Goal: Information Seeking & Learning: Learn about a topic

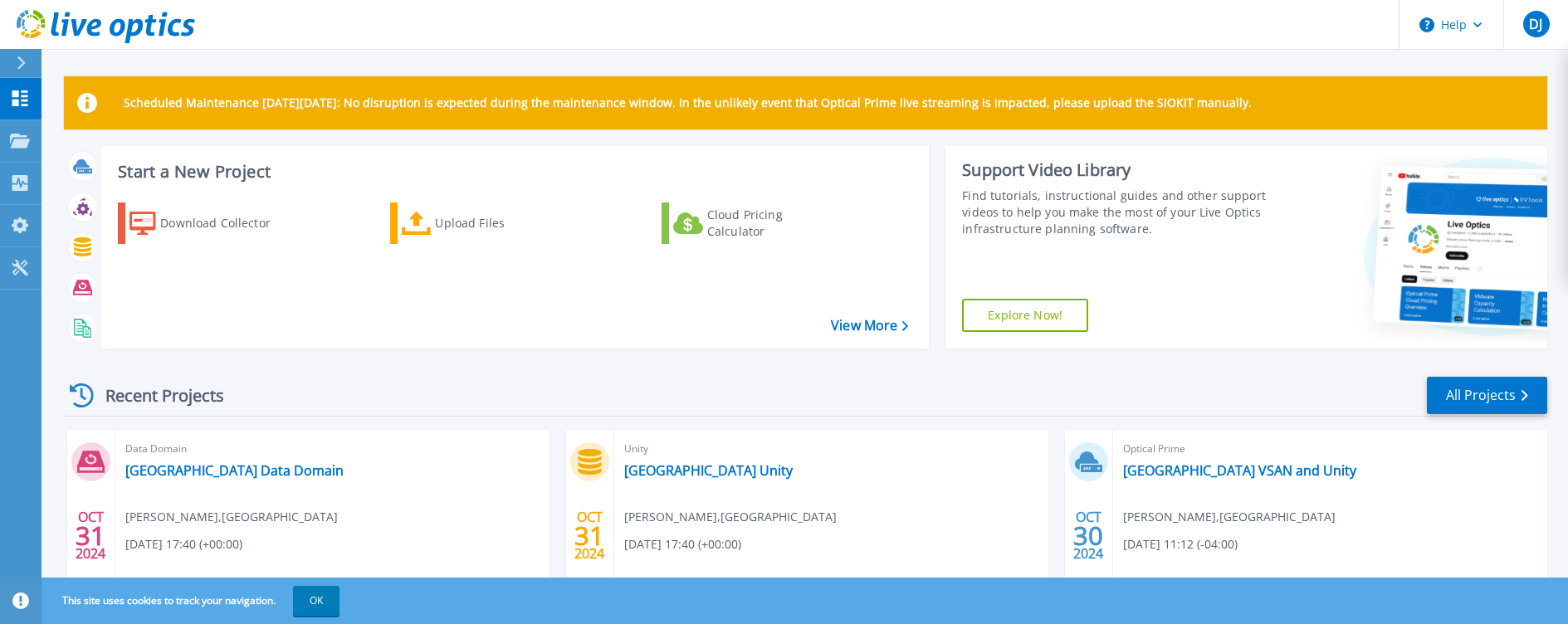
scroll to position [117, 0]
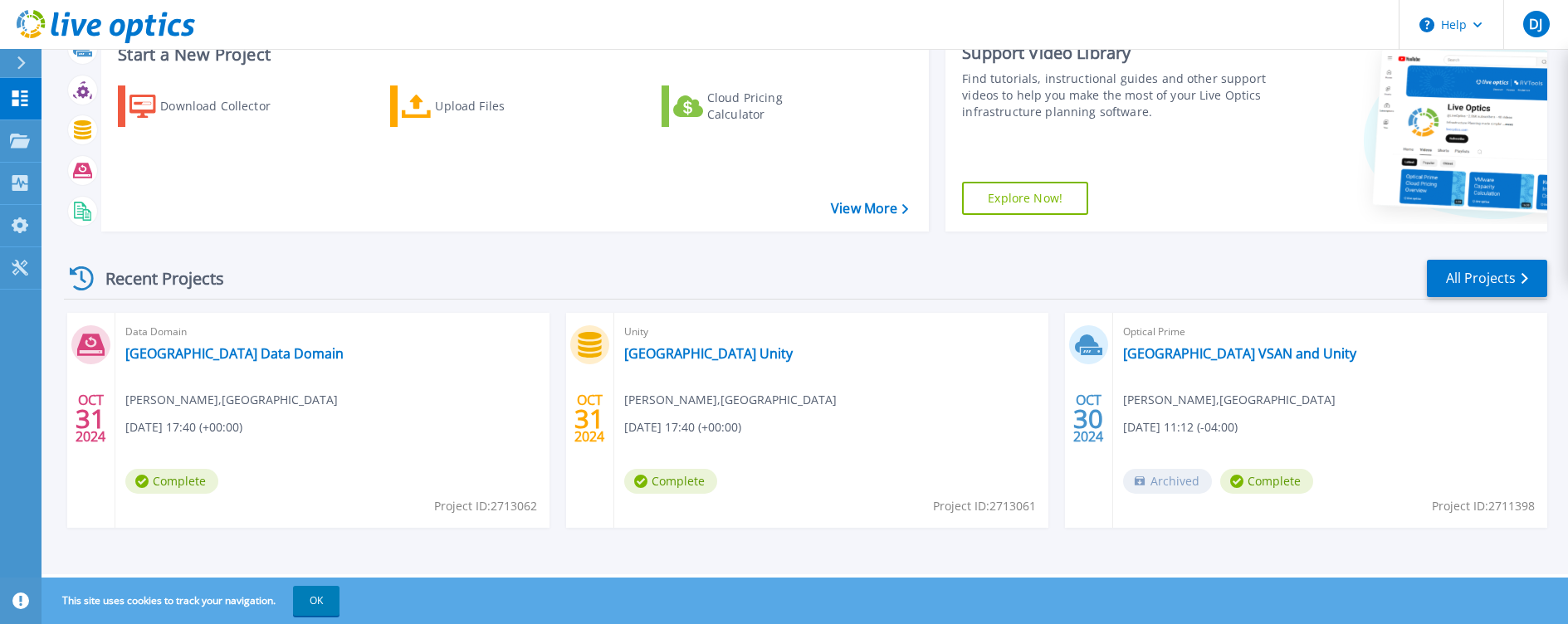
click at [307, 608] on button "OK" at bounding box center [316, 600] width 46 height 30
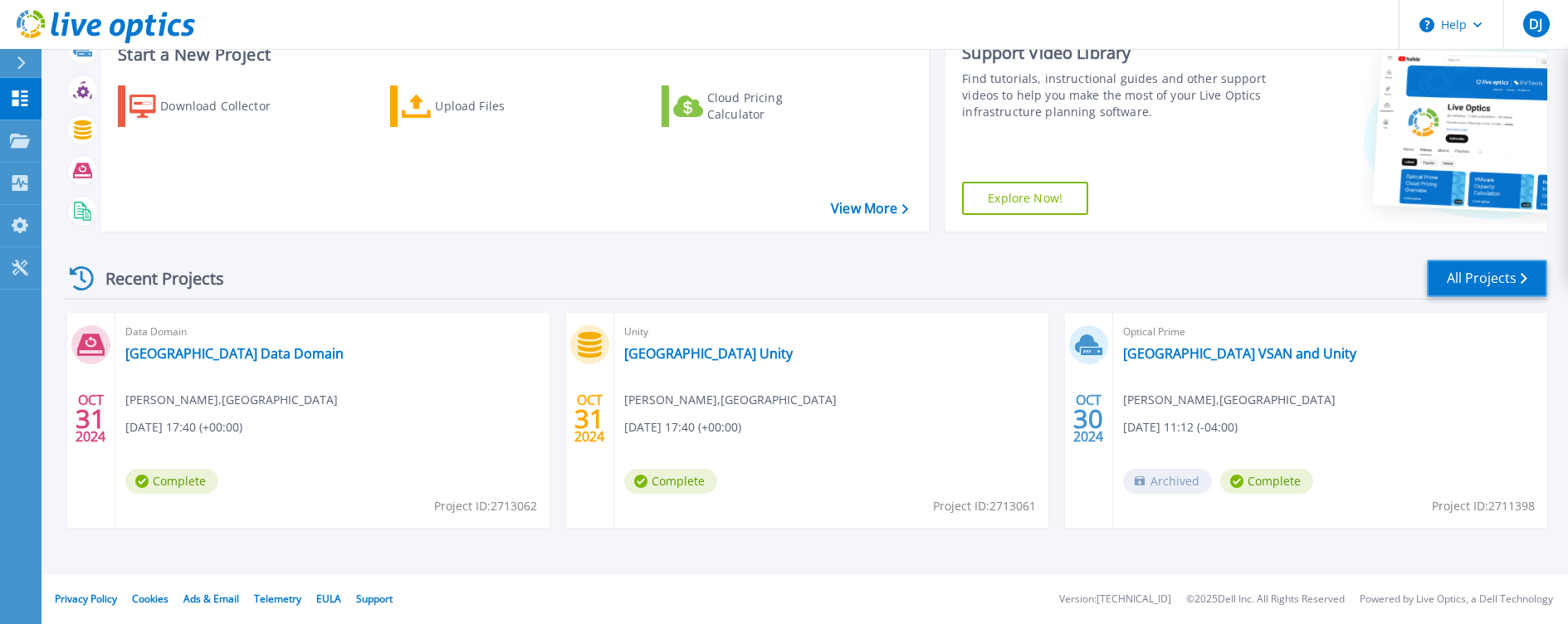
click at [1505, 269] on link "All Projects" at bounding box center [1486, 278] width 120 height 37
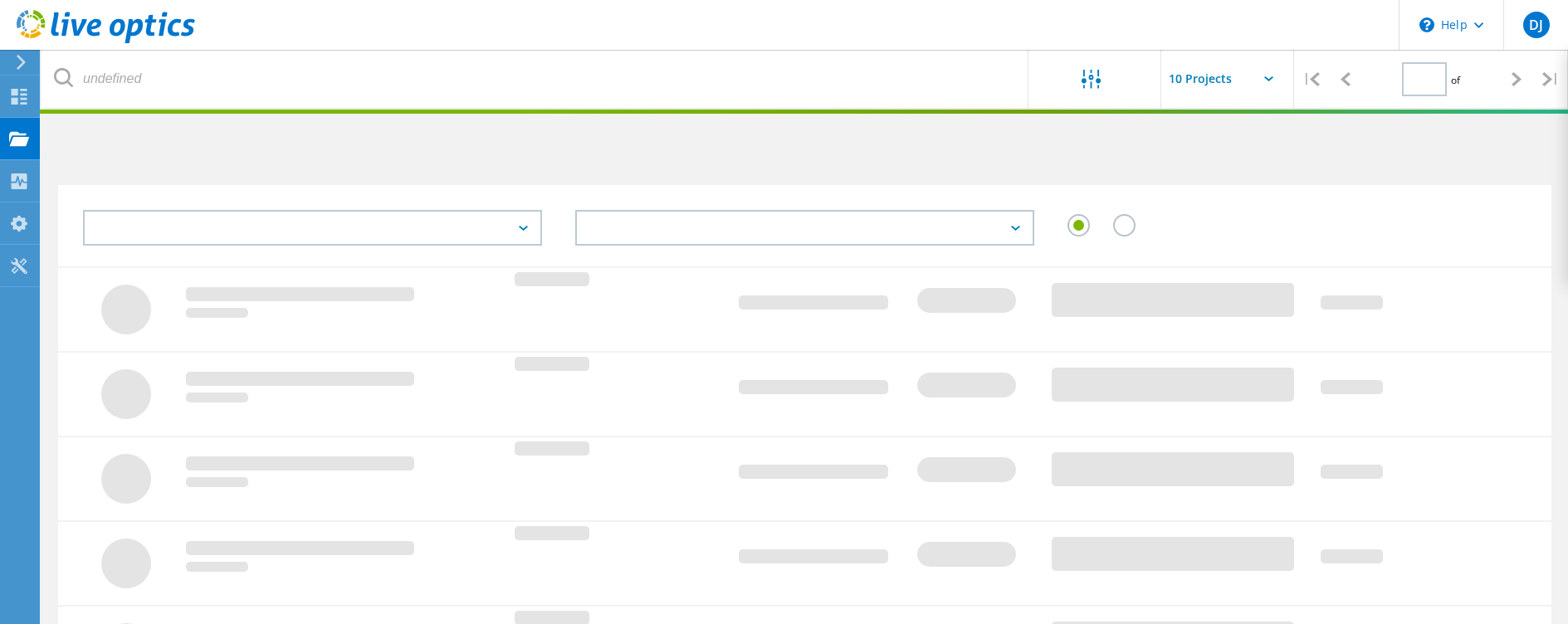
type input "1"
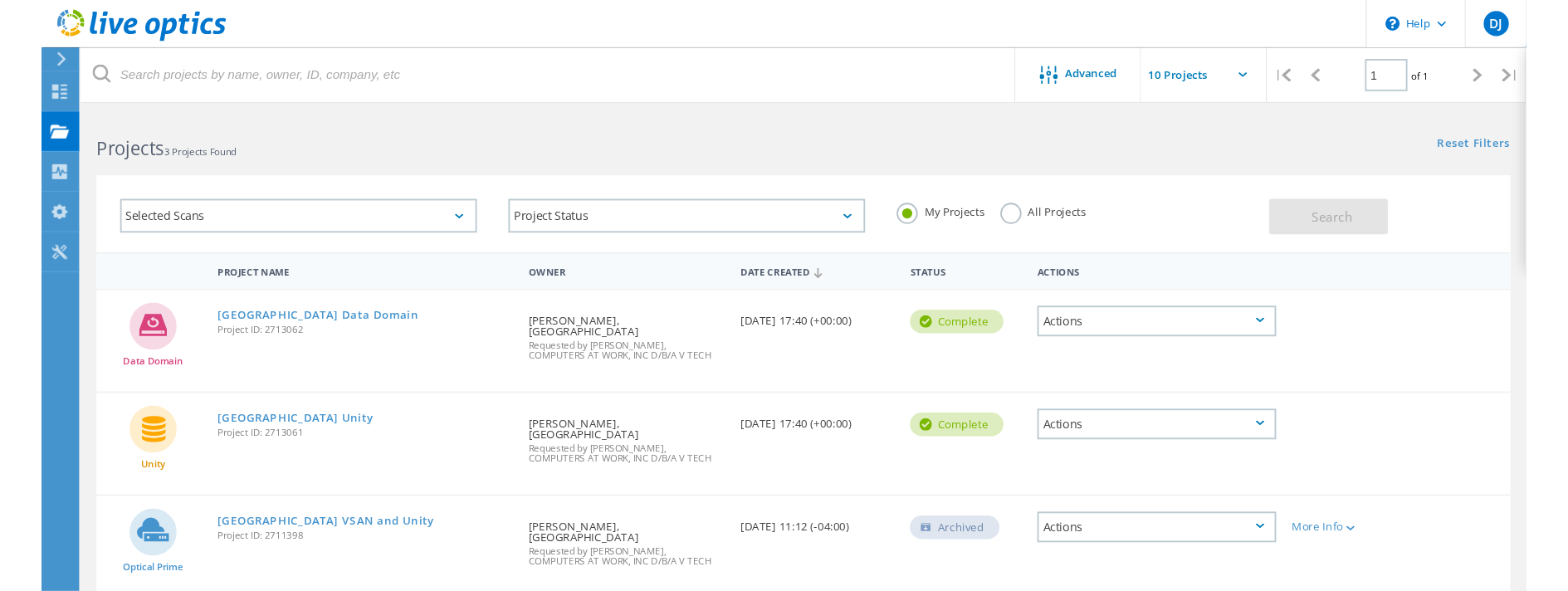
scroll to position [141, 0]
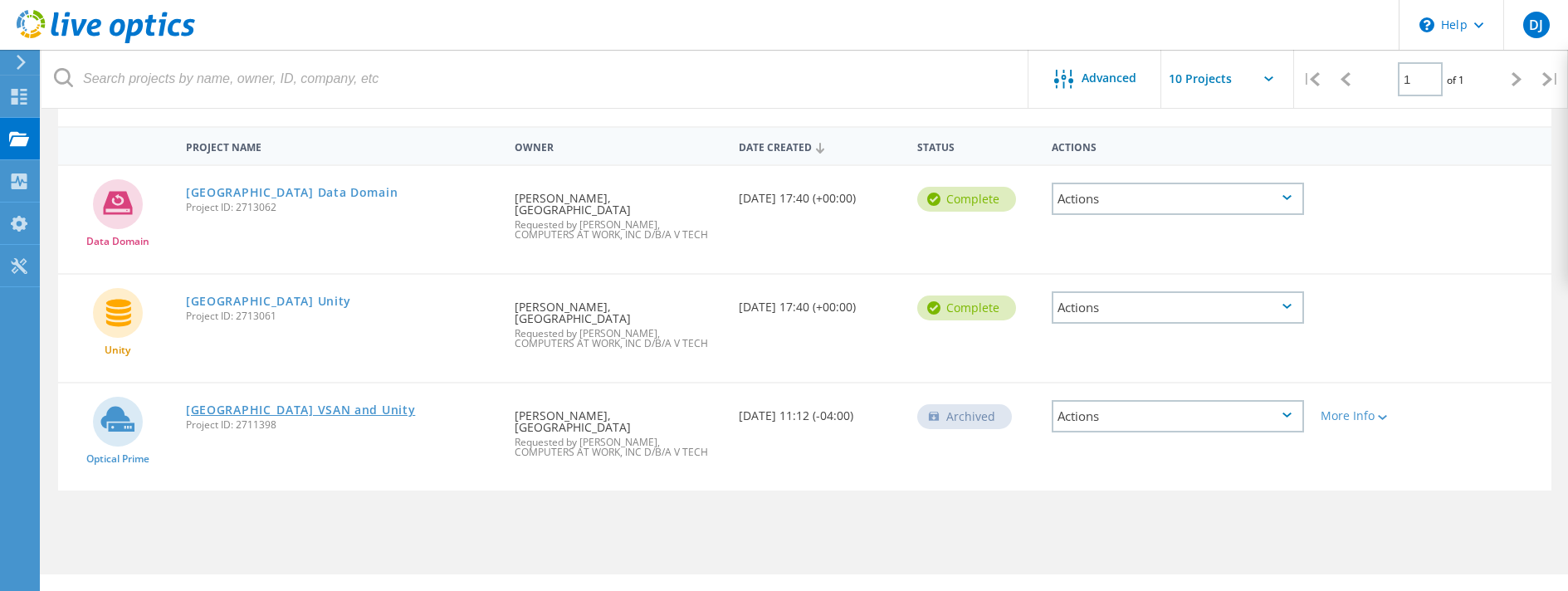
click at [339, 404] on link "[GEOGRAPHIC_DATA] VSAN and Unity" at bounding box center [300, 410] width 229 height 12
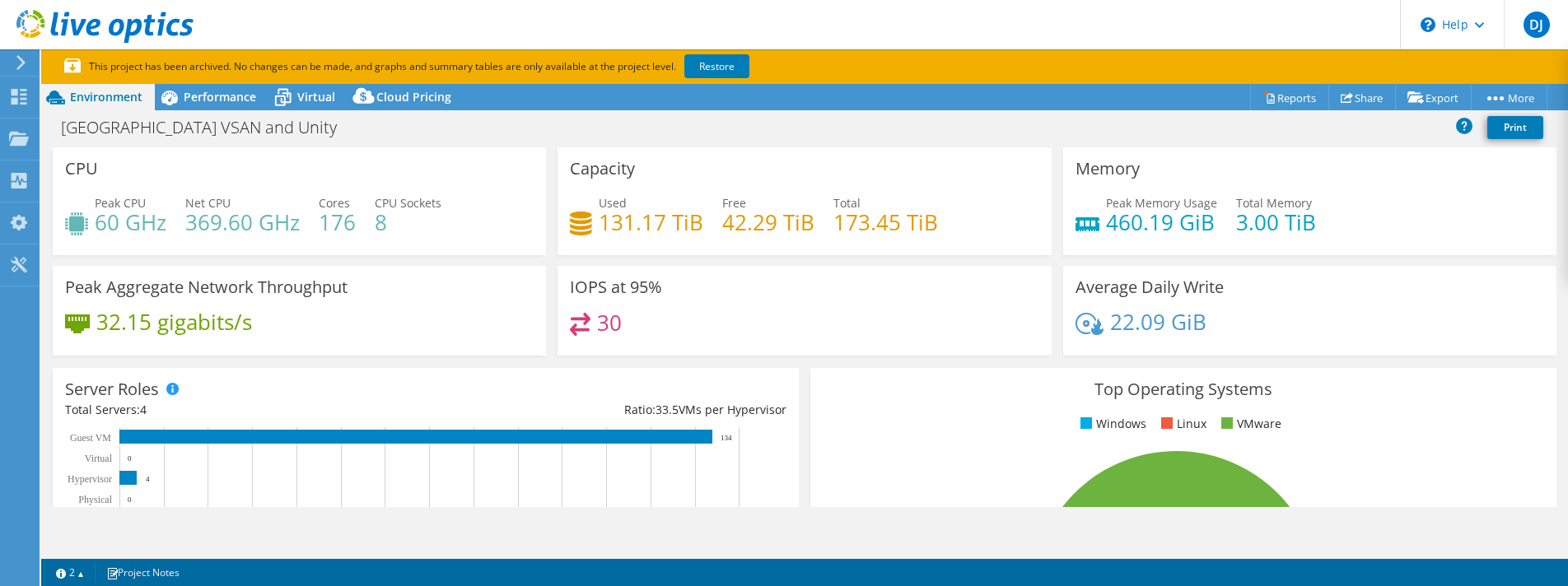
scroll to position [329, 0]
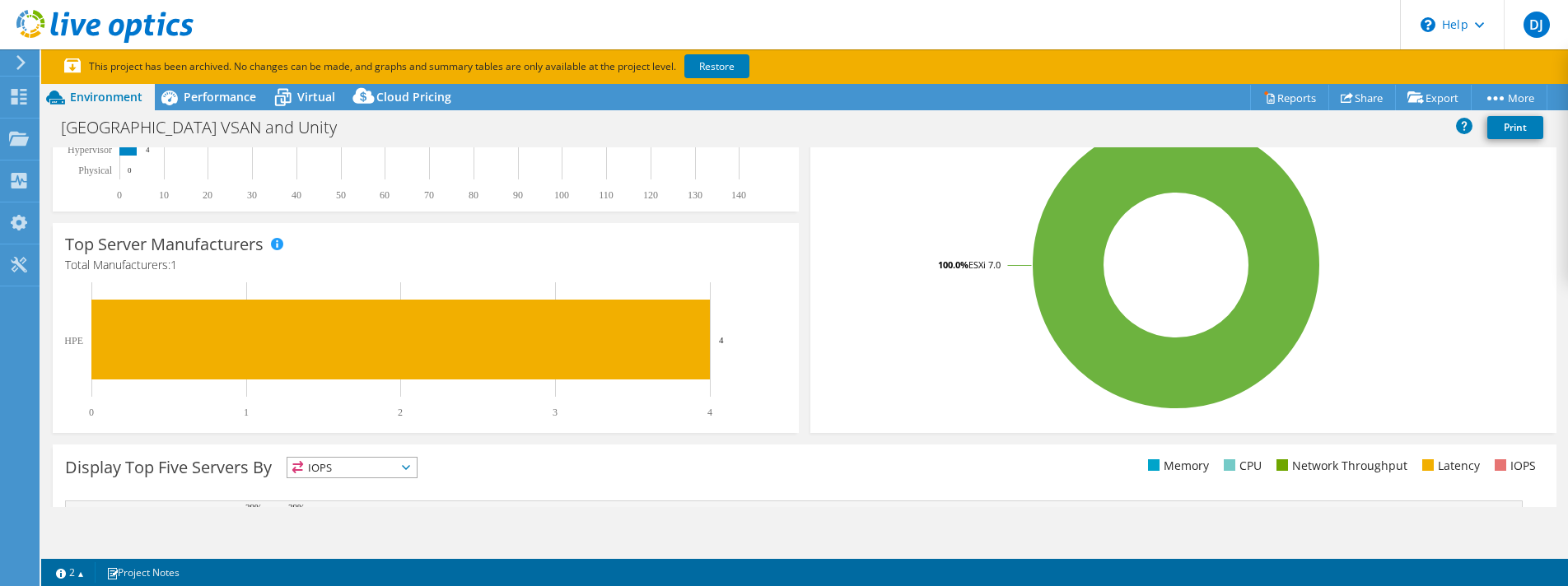
select select "USEast"
select select "USD"
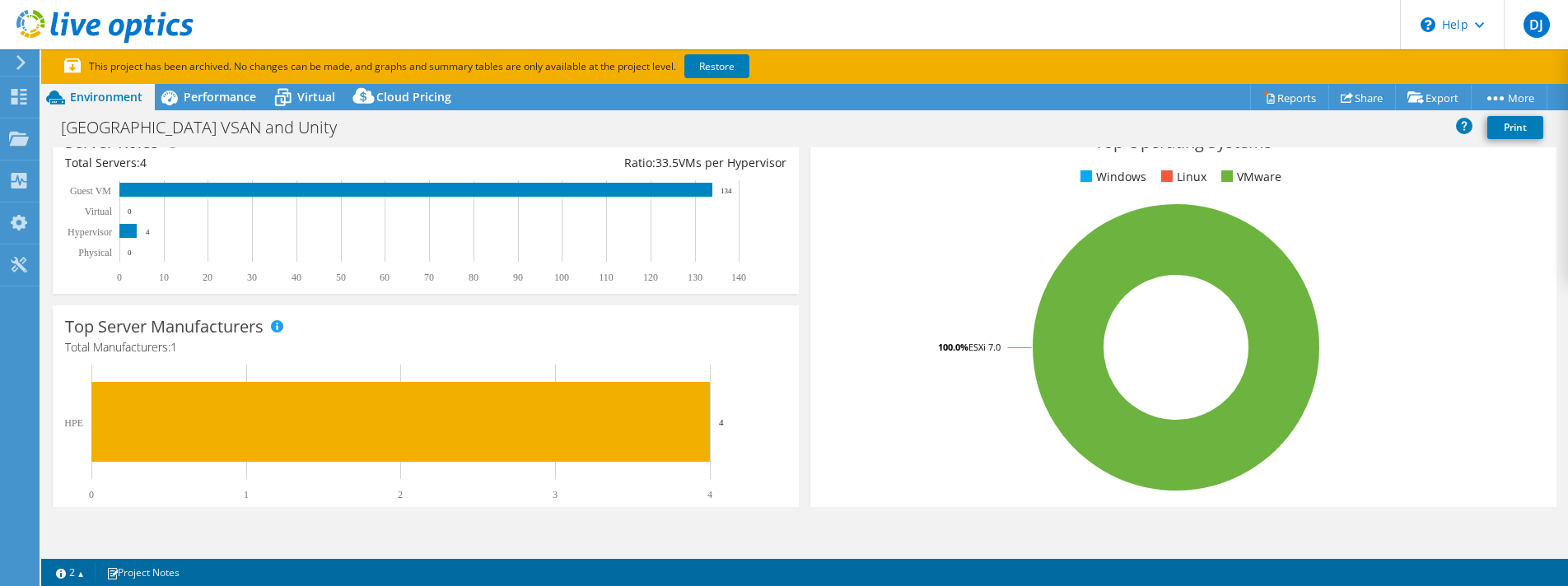
scroll to position [0, 0]
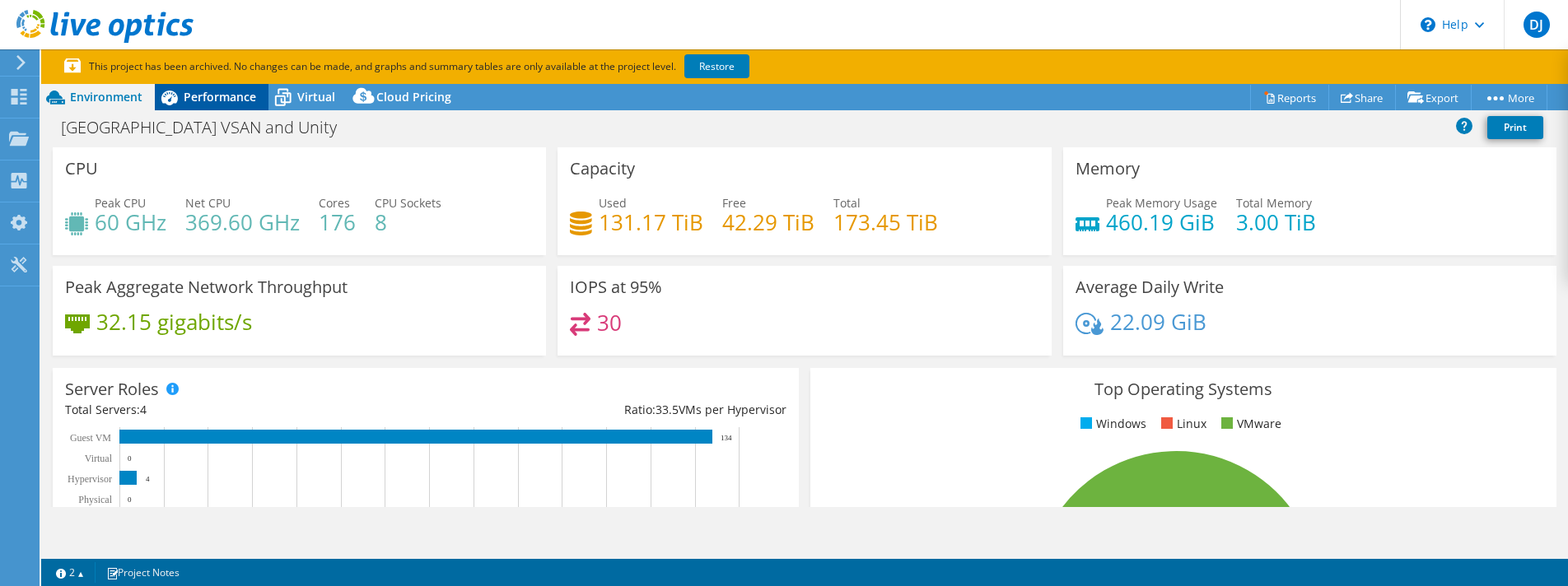
click at [239, 102] on span "Performance" at bounding box center [220, 96] width 73 height 15
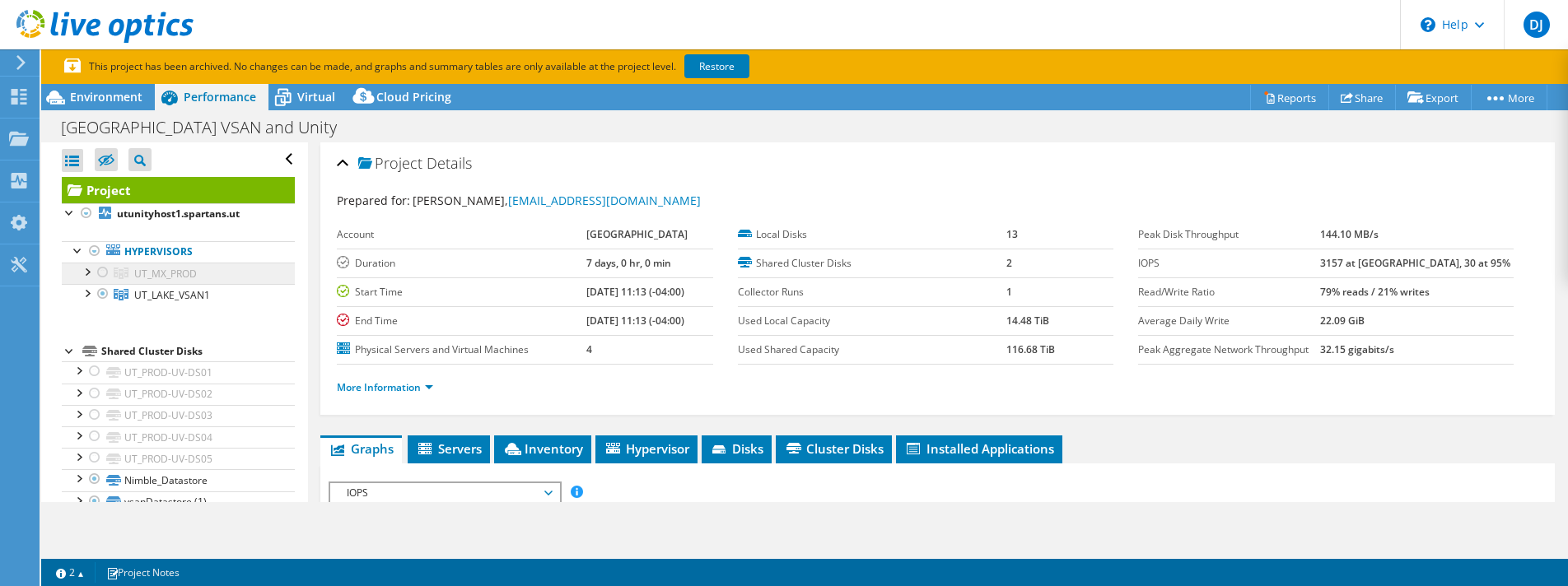
scroll to position [31, 0]
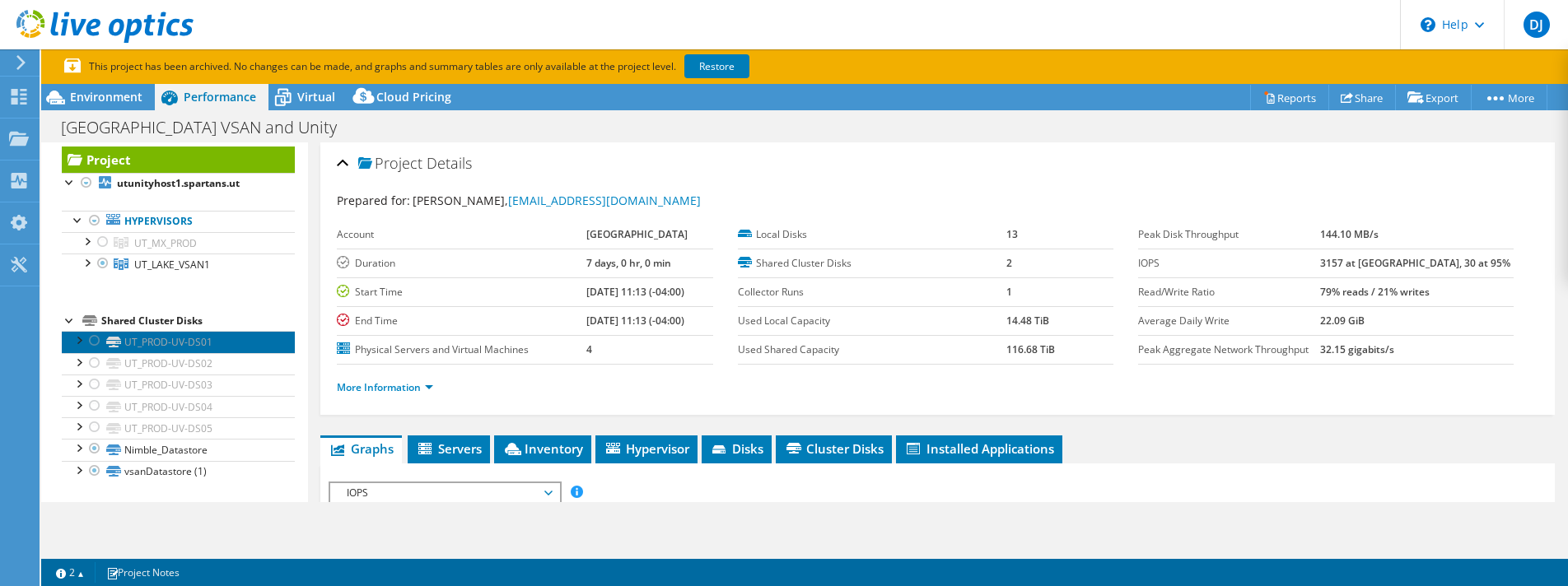
click at [185, 351] on link "UT_PROD-UV-DS01" at bounding box center [178, 342] width 233 height 21
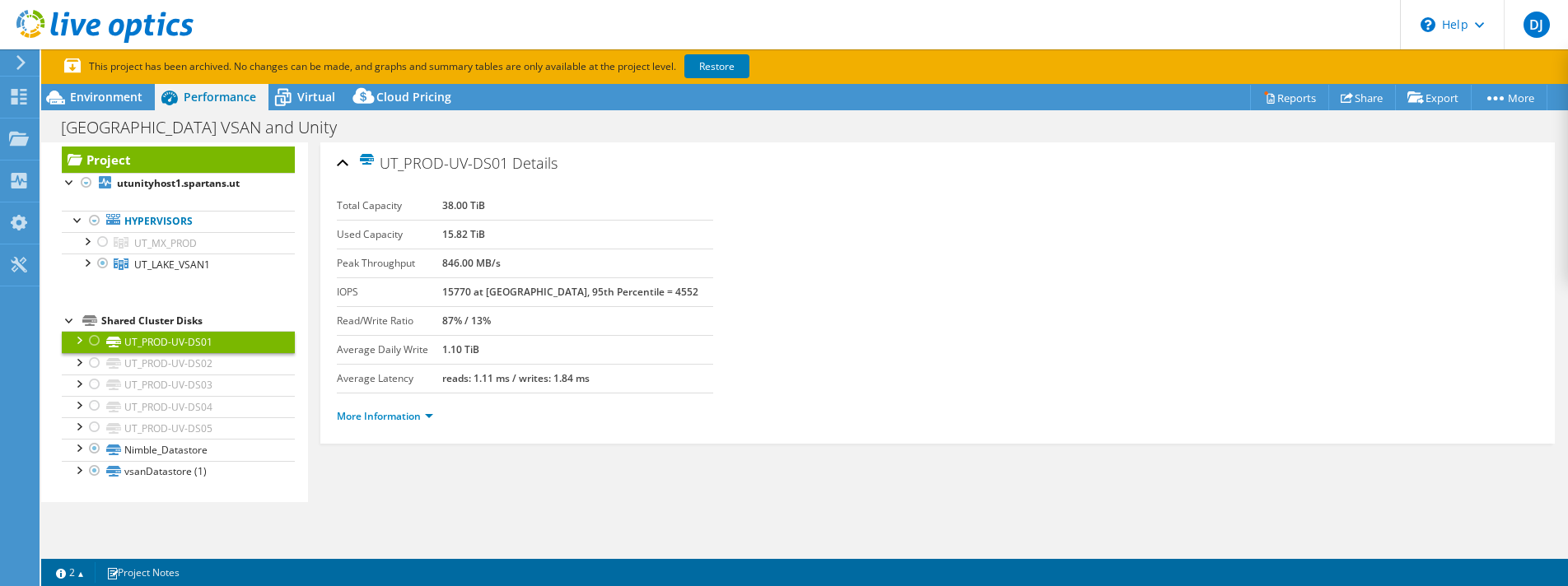
click at [93, 340] on div at bounding box center [94, 341] width 16 height 20
click at [71, 339] on div at bounding box center [77, 339] width 16 height 16
click at [77, 336] on div at bounding box center [77, 339] width 16 height 16
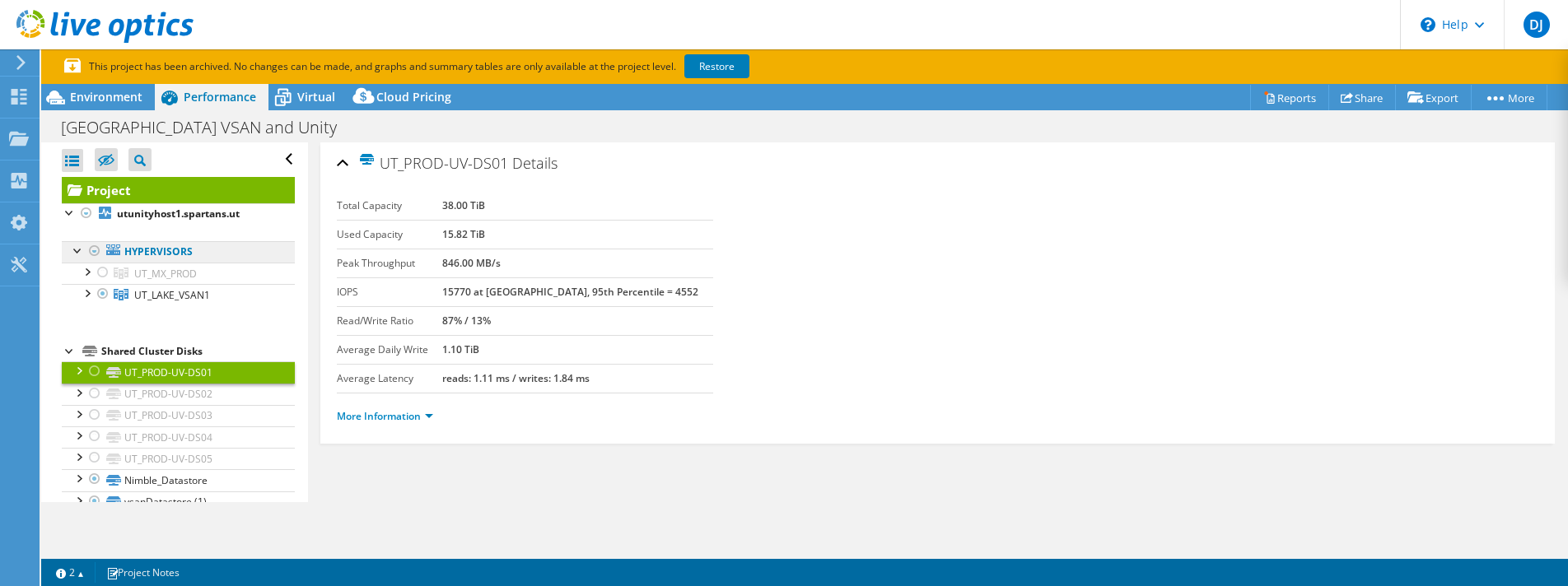
click at [183, 257] on link "Hypervisors" at bounding box center [178, 252] width 233 height 21
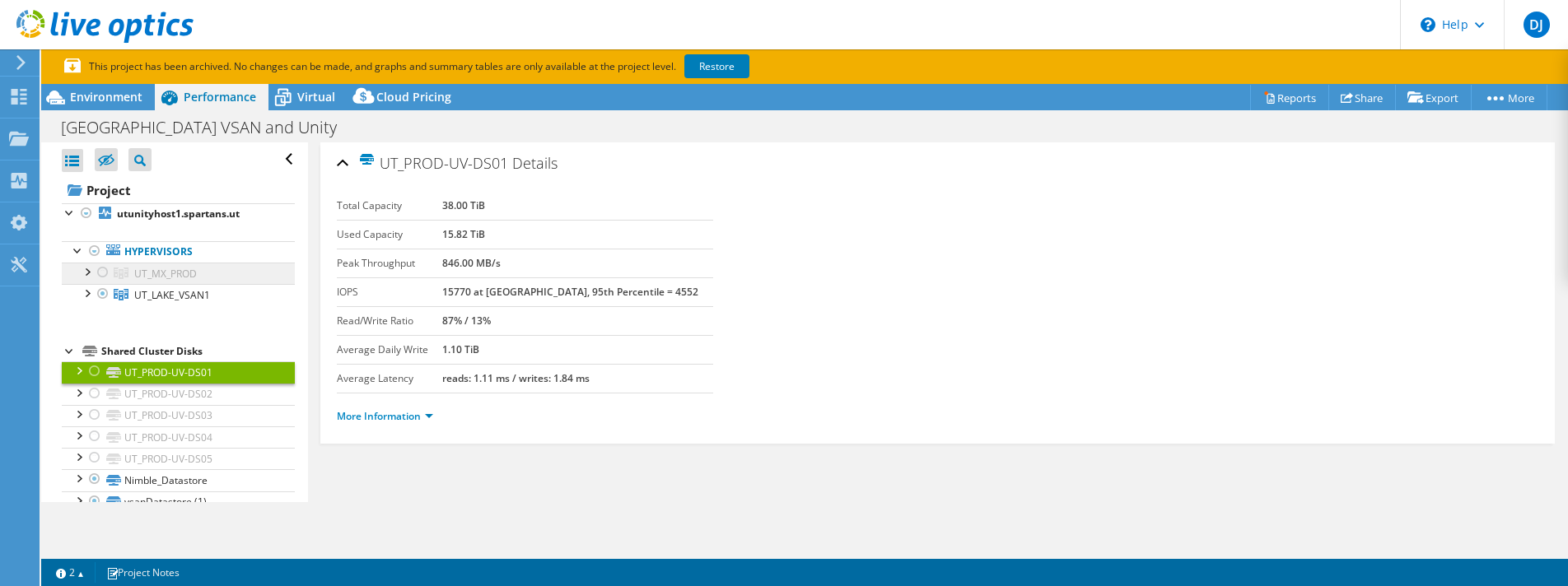
click at [183, 279] on span "UT_MX_PROD" at bounding box center [166, 274] width 63 height 14
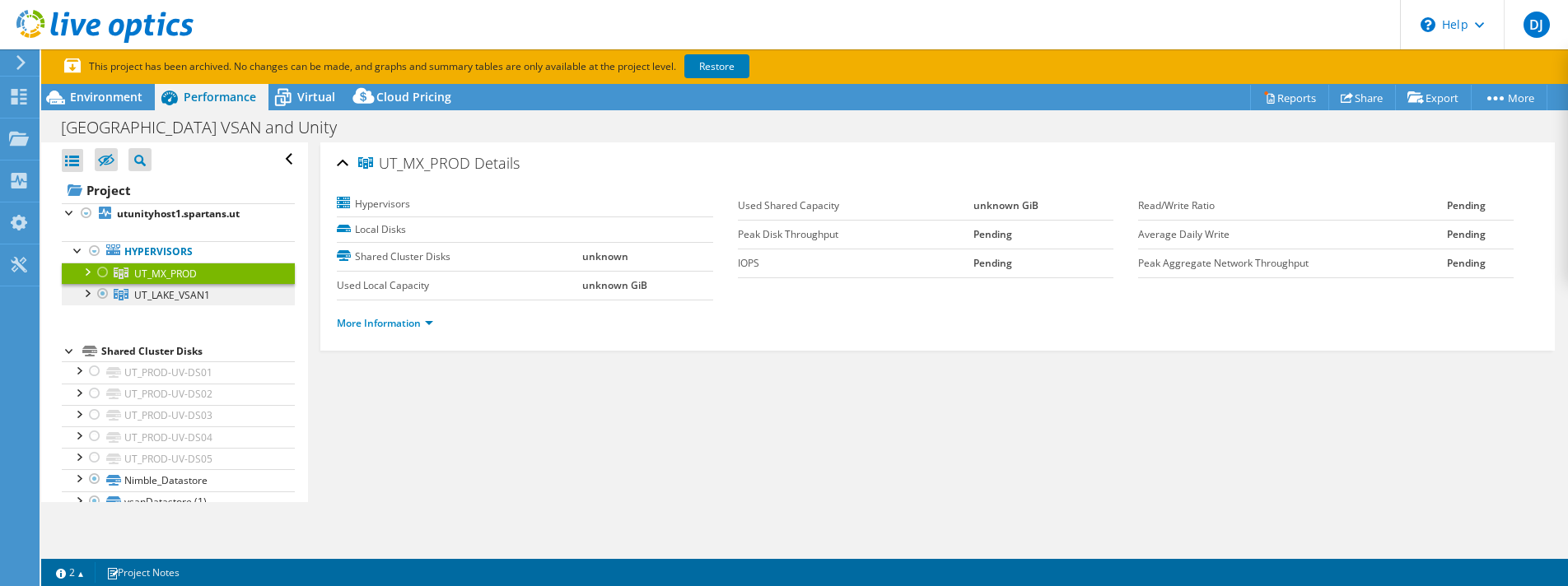
click at [171, 297] on span "UT_LAKE_VSAN1" at bounding box center [172, 295] width 75 height 14
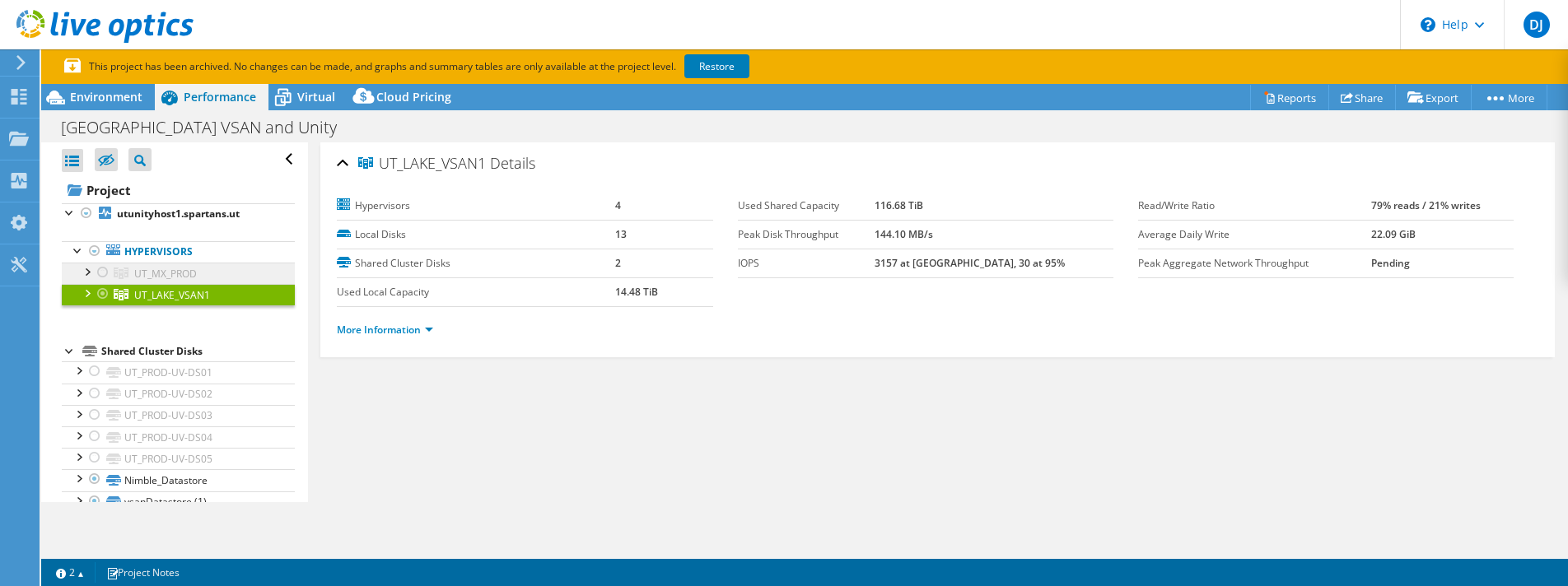
click at [179, 275] on span "UT_MX_PROD" at bounding box center [166, 274] width 63 height 14
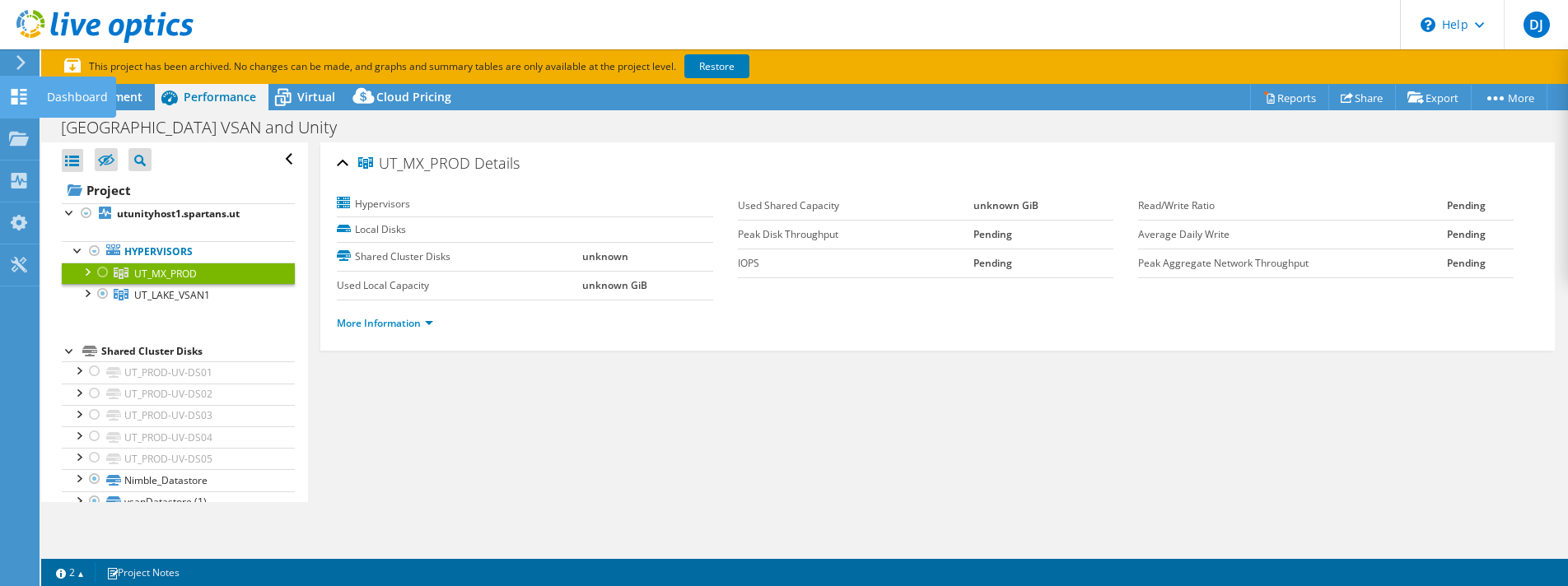
click at [27, 98] on icon at bounding box center [18, 96] width 20 height 15
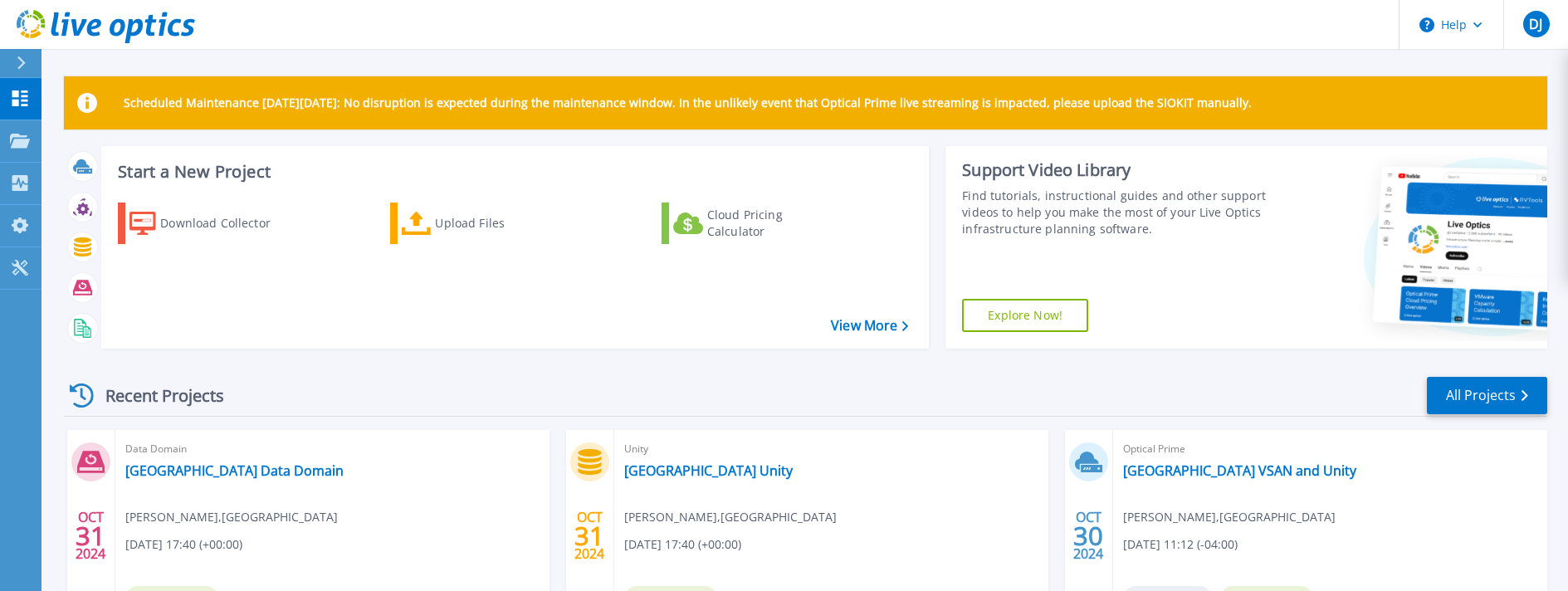
scroll to position [150, 0]
